Goal: Task Accomplishment & Management: Manage account settings

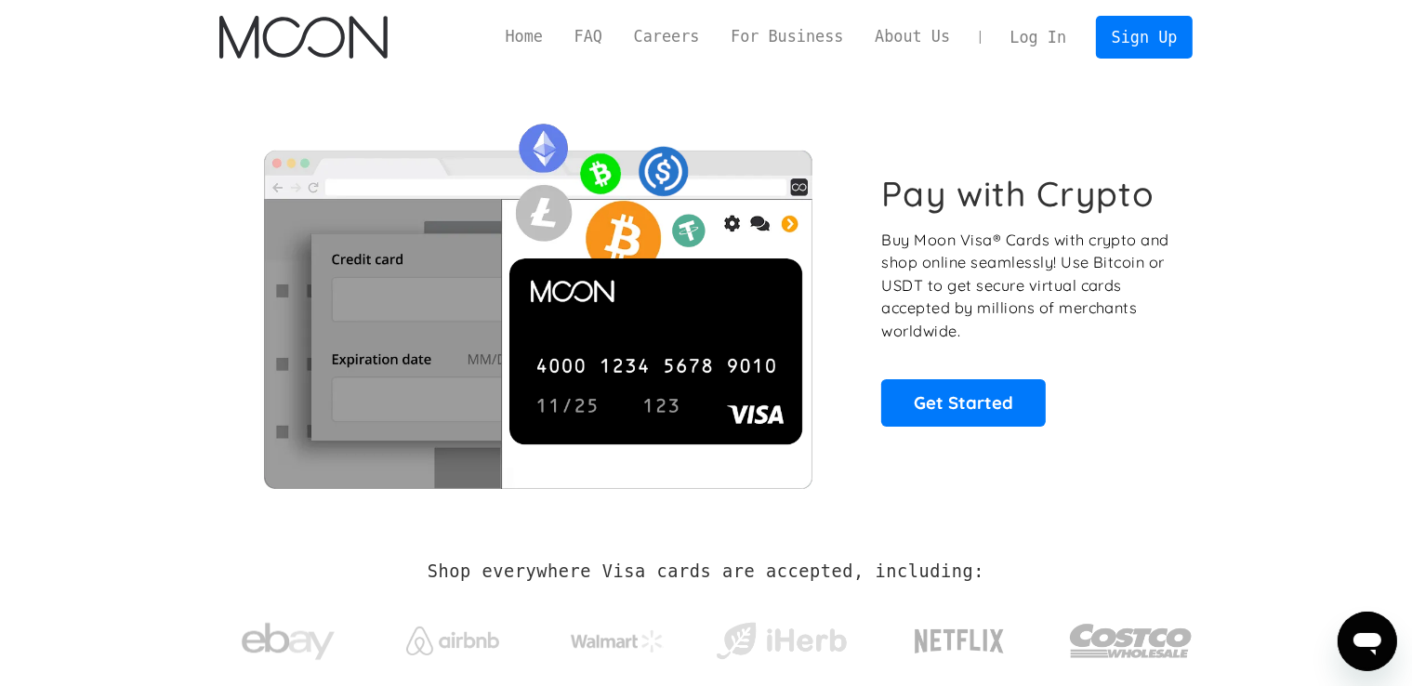
click at [1057, 32] on link "Log In" at bounding box center [1038, 37] width 87 height 41
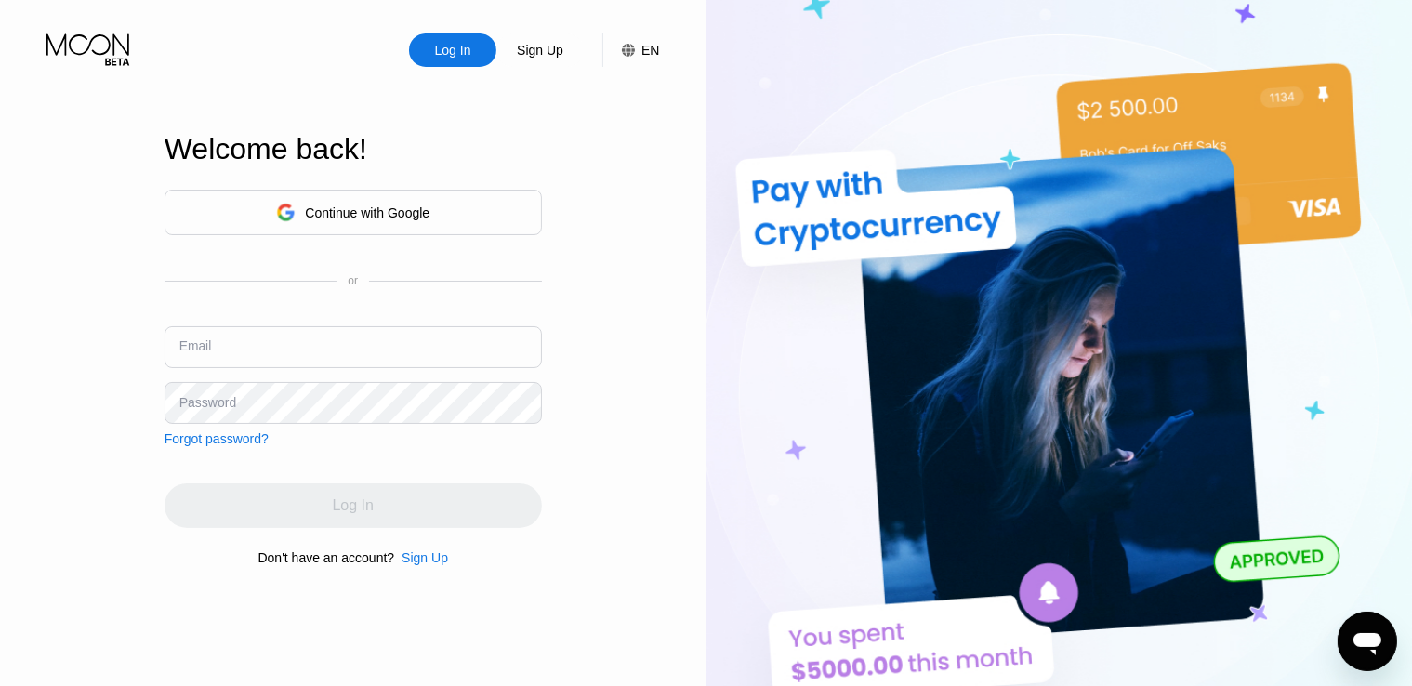
click at [394, 341] on input "text" at bounding box center [354, 347] width 378 height 42
type input "[EMAIL_ADDRESS][DOMAIN_NAME]"
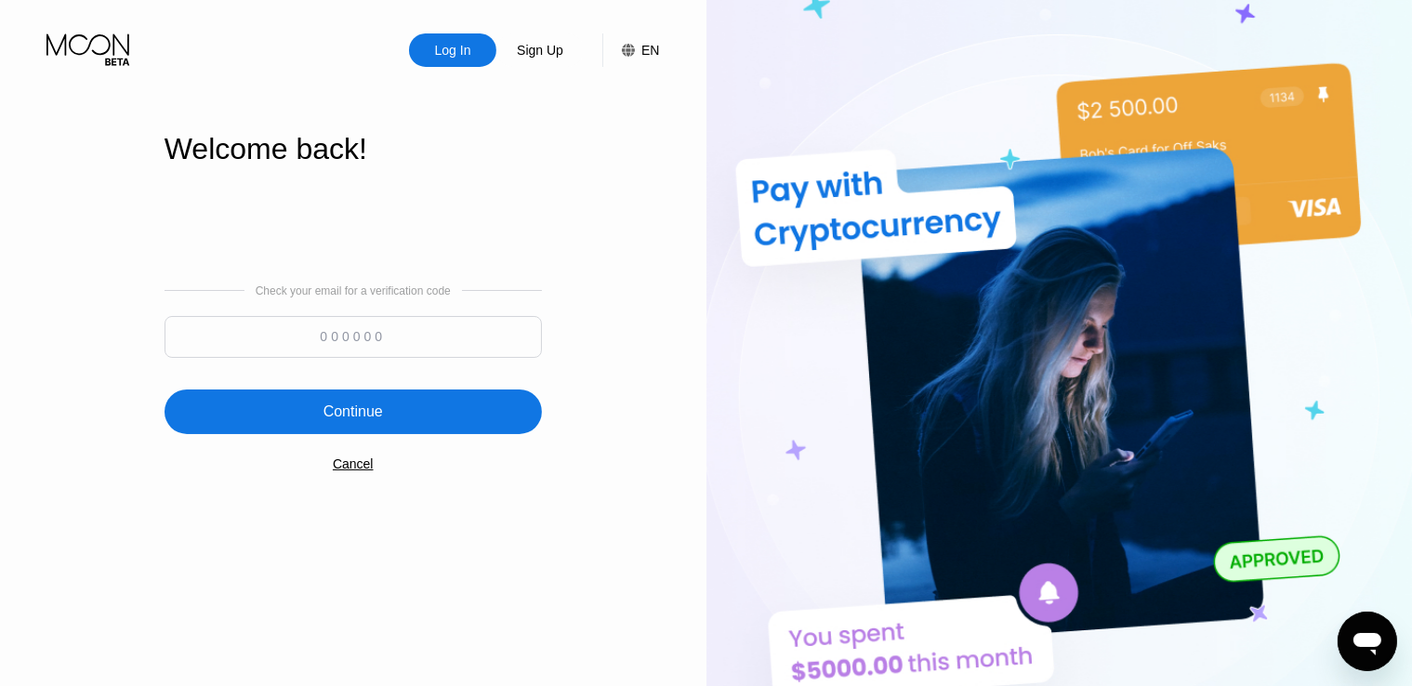
click at [508, 321] on input at bounding box center [354, 337] width 378 height 42
paste input "338826"
type input "338826"
click at [447, 413] on div "Continue" at bounding box center [354, 412] width 378 height 45
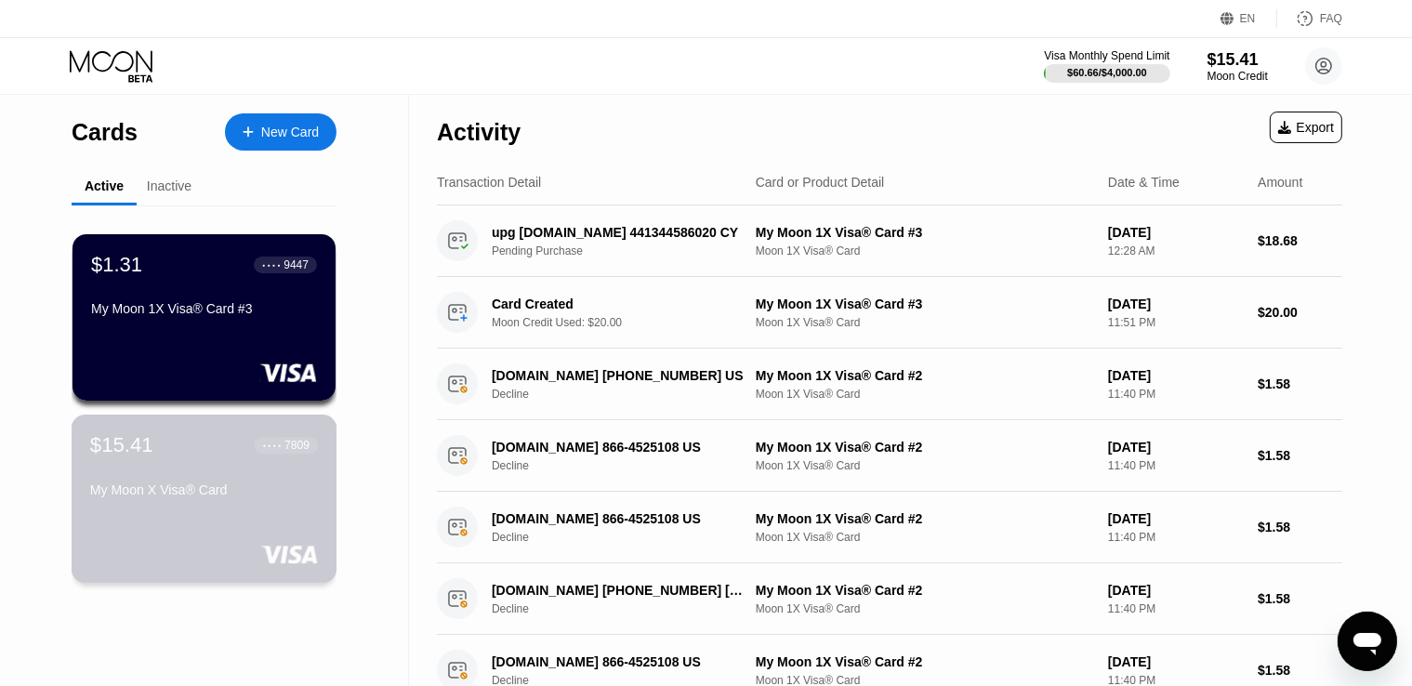
click at [182, 447] on div "$15.41 ● ● ● ● 7809" at bounding box center [204, 445] width 228 height 24
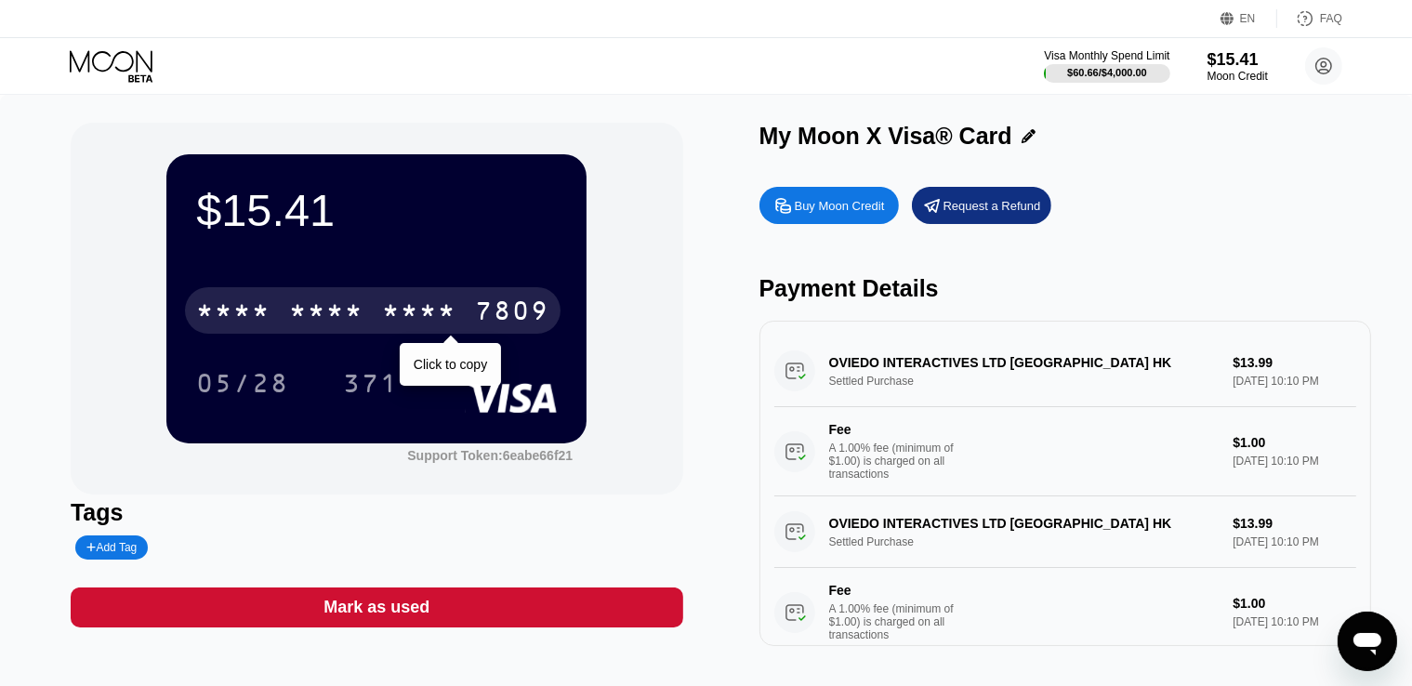
click at [361, 306] on div "* * * *" at bounding box center [326, 313] width 74 height 30
